Goal: Task Accomplishment & Management: Use online tool/utility

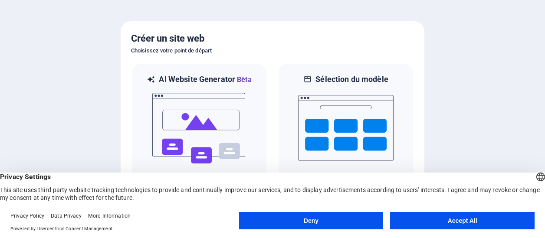
click at [367, 223] on button "Deny" at bounding box center [311, 220] width 145 height 17
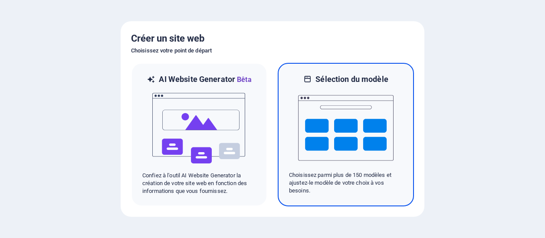
click at [362, 130] on img at bounding box center [345, 128] width 95 height 87
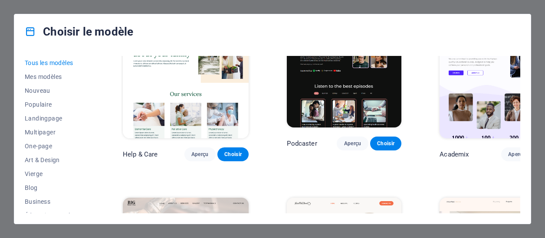
scroll to position [651, 0]
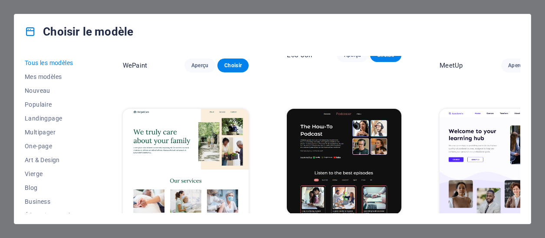
click at [178, 109] on img at bounding box center [186, 167] width 126 height 116
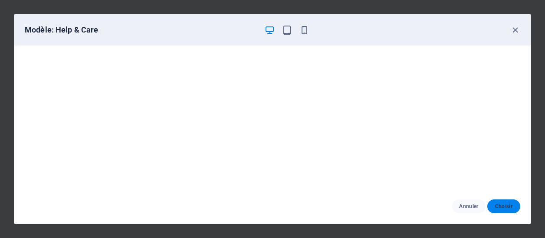
click at [504, 205] on span "Choisir" at bounding box center [503, 206] width 19 height 7
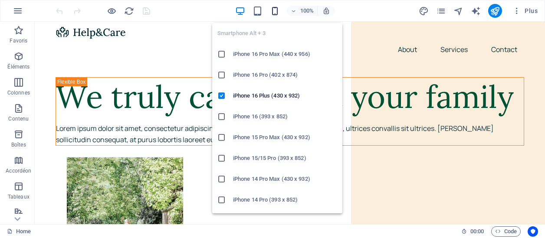
click at [277, 11] on icon "button" at bounding box center [275, 11] width 10 height 10
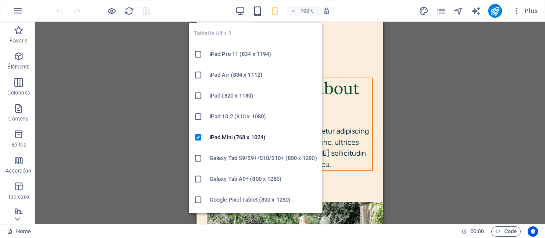
click at [258, 7] on icon "button" at bounding box center [258, 11] width 10 height 10
